Goal: Transaction & Acquisition: Purchase product/service

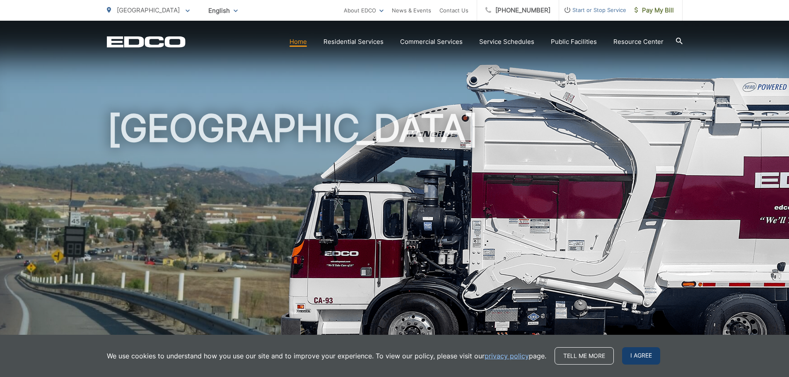
click at [636, 357] on span "I agree" at bounding box center [641, 355] width 38 height 17
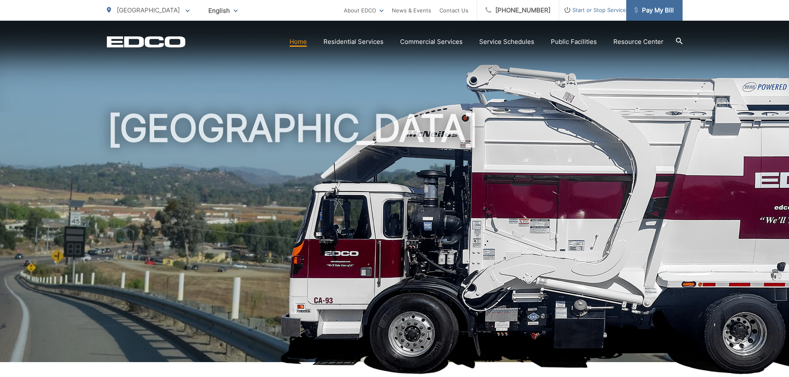
click at [656, 9] on span "Pay My Bill" at bounding box center [654, 10] width 39 height 10
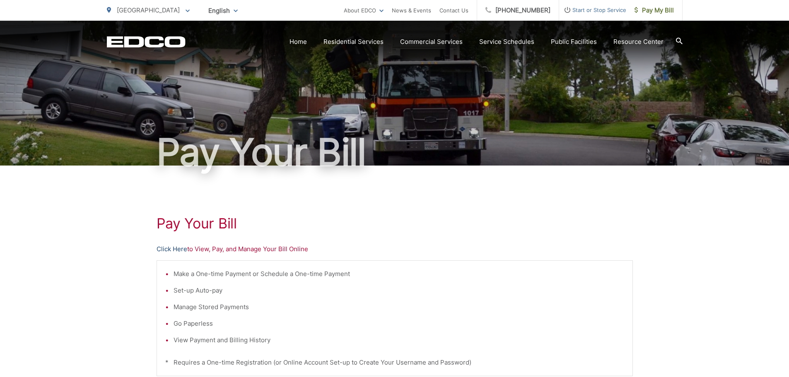
click at [169, 249] on link "Click Here" at bounding box center [172, 249] width 31 height 10
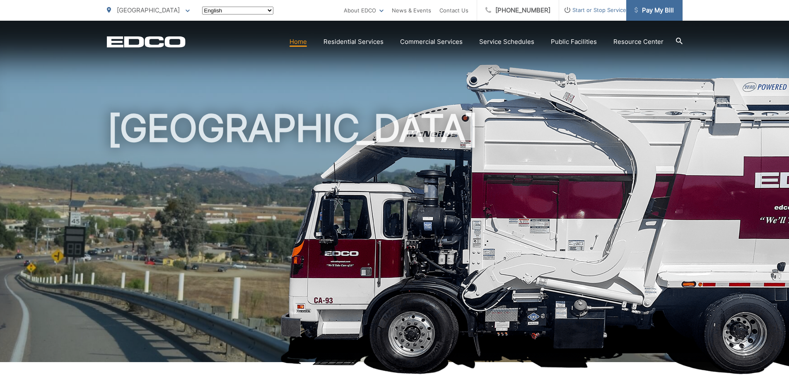
click at [645, 12] on span "Pay My Bill" at bounding box center [654, 10] width 39 height 10
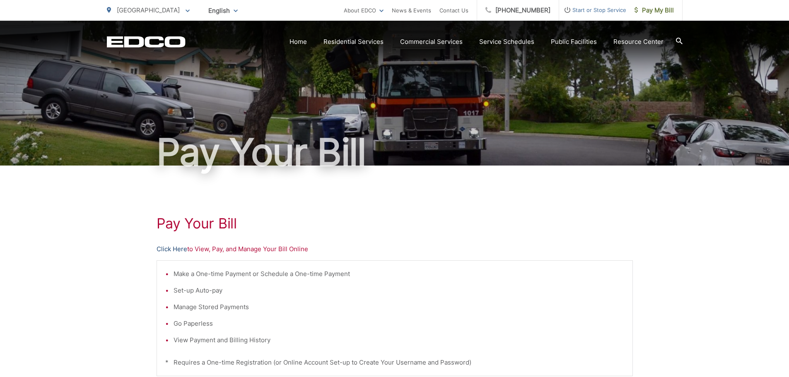
click at [171, 248] on link "Click Here" at bounding box center [172, 249] width 31 height 10
